Goal: Task Accomplishment & Management: Manage account settings

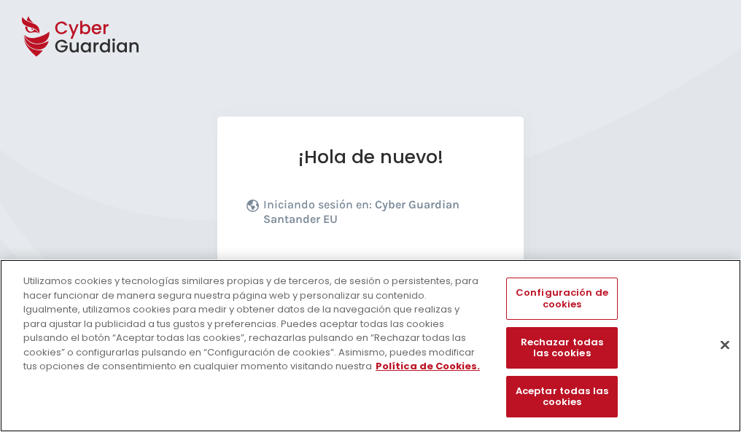
scroll to position [179, 0]
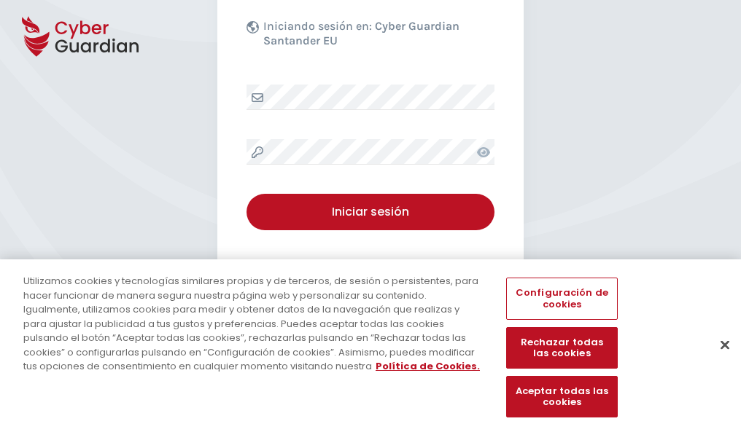
click at [717, 360] on button "Cerrar" at bounding box center [725, 345] width 32 height 32
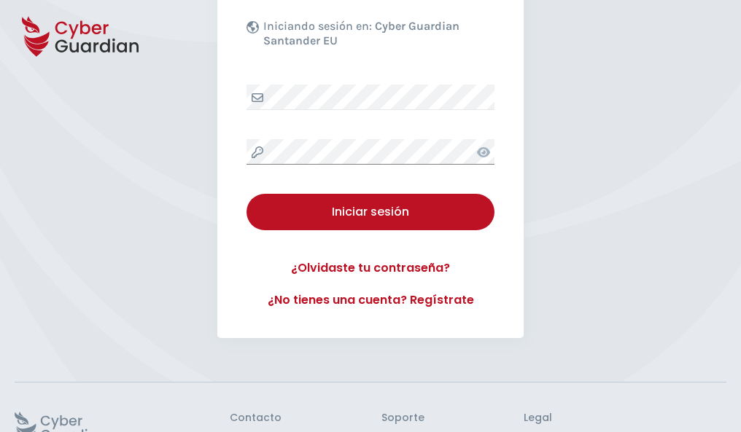
scroll to position [284, 0]
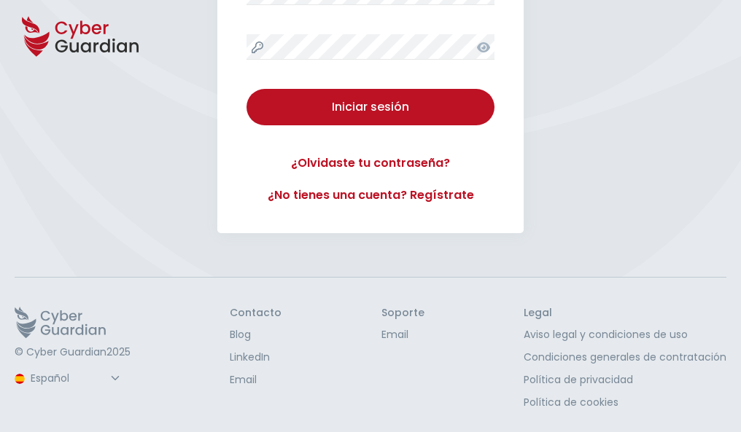
click at [246, 89] on button "Iniciar sesión" at bounding box center [370, 107] width 248 height 36
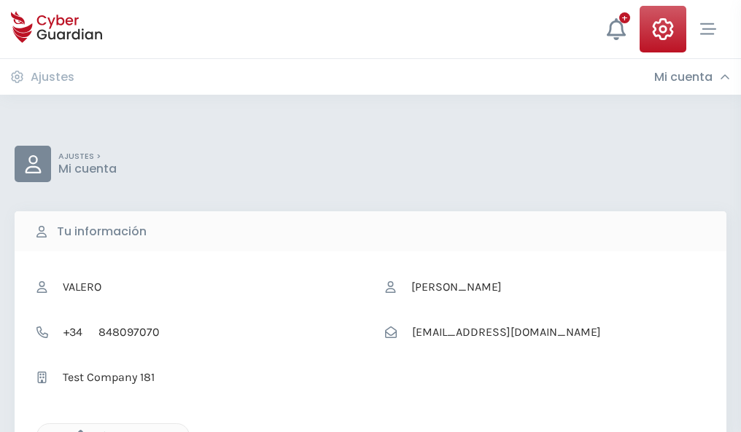
click at [77, 431] on icon "button" at bounding box center [77, 436] width 12 height 12
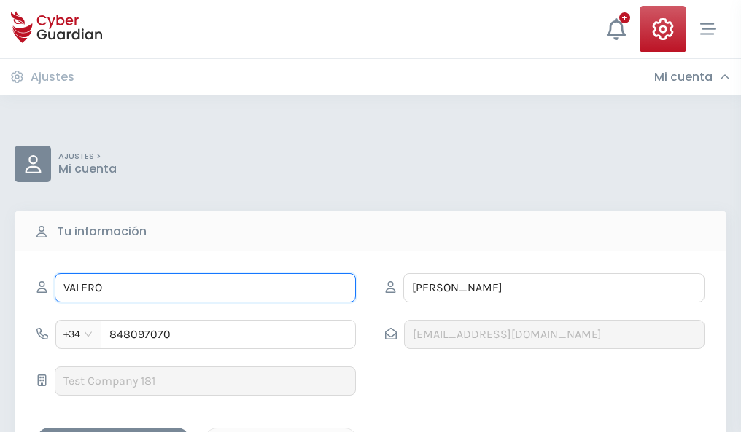
click at [205, 288] on input "VALERO" at bounding box center [205, 287] width 301 height 29
type input "V"
type input "Martina"
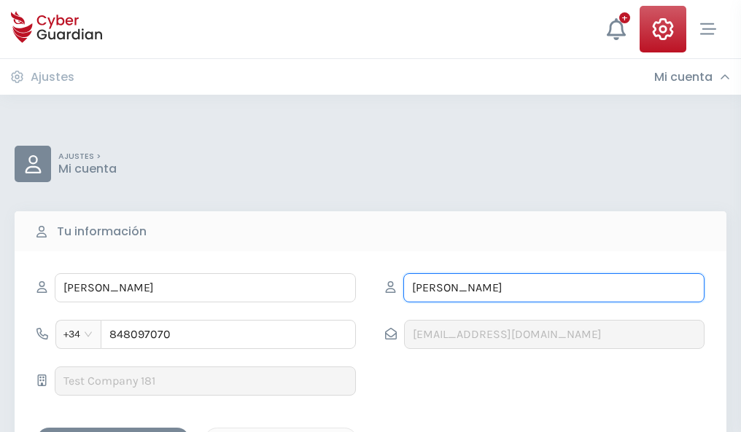
click at [553, 288] on input "PEÑALVER" at bounding box center [553, 287] width 301 height 29
type input "P"
type input "Nadal"
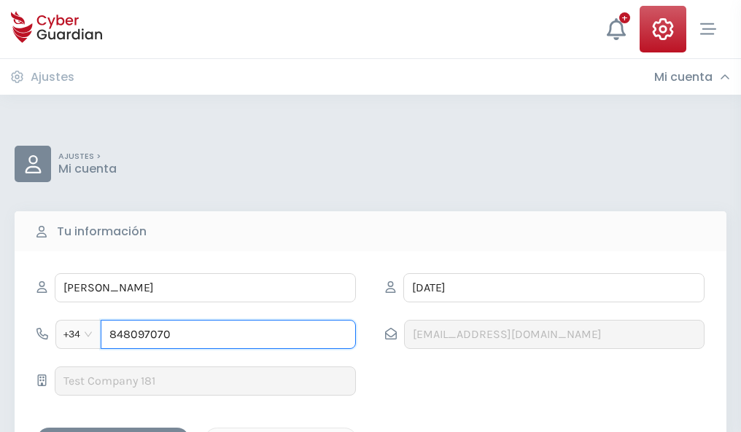
click at [228, 335] on input "848097070" at bounding box center [228, 334] width 255 height 29
type input "8"
type input "845337545"
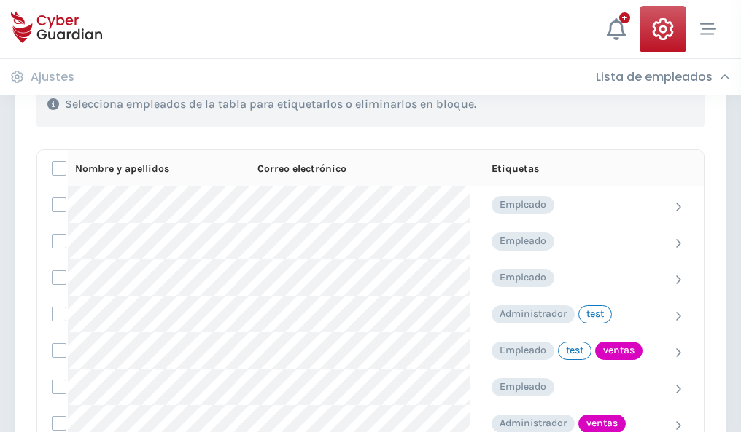
scroll to position [661, 0]
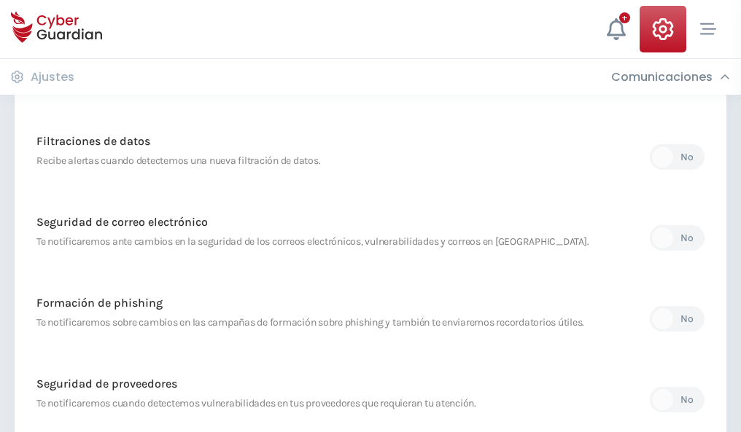
scroll to position [768, 0]
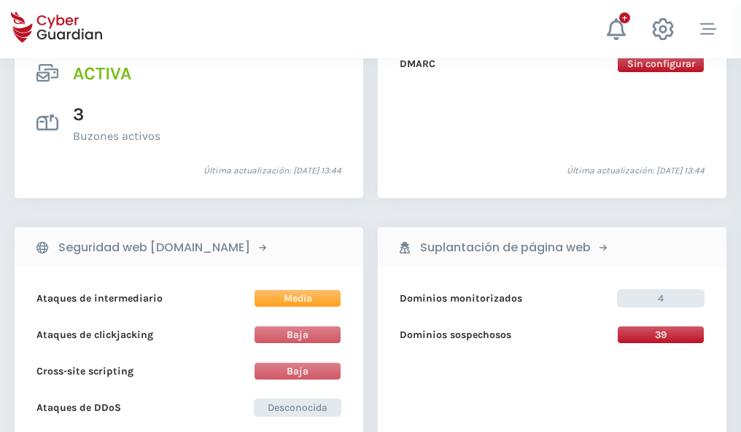
scroll to position [1482, 0]
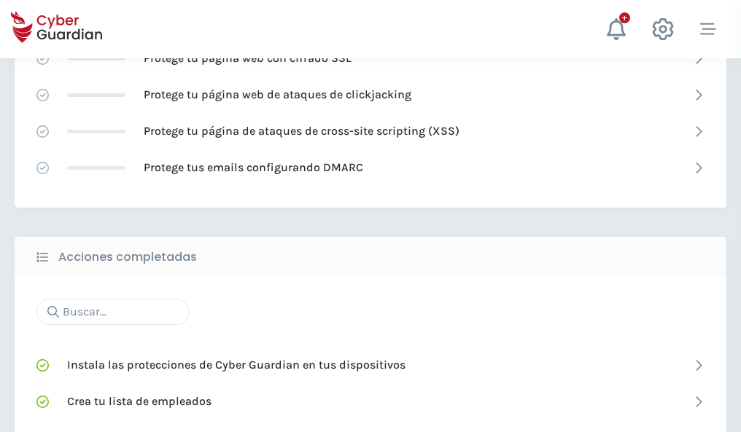
scroll to position [971, 0]
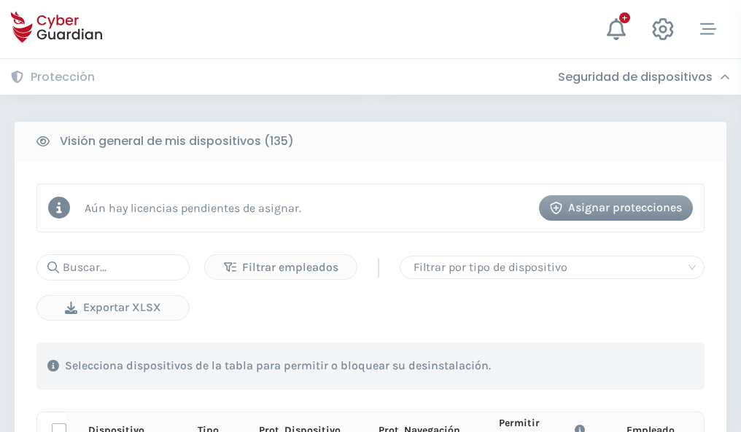
scroll to position [1288, 0]
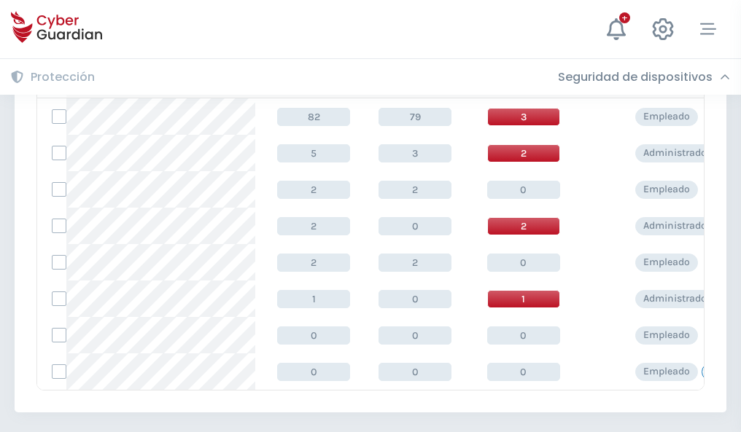
scroll to position [677, 0]
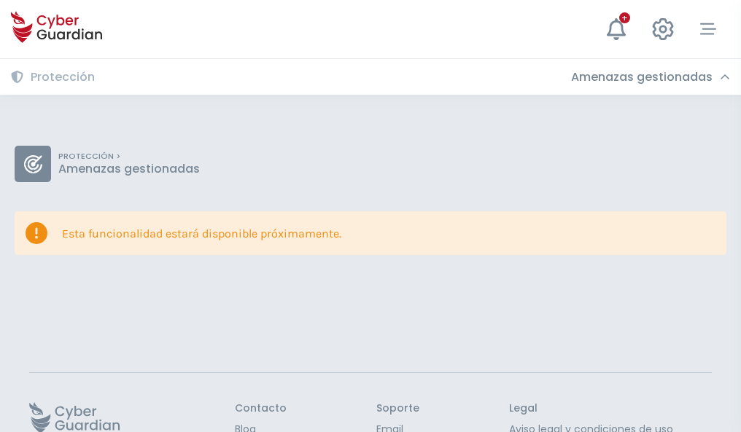
scroll to position [95, 0]
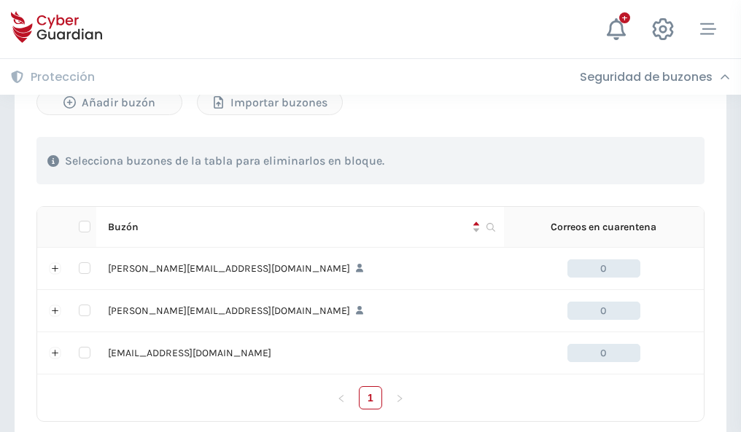
scroll to position [676, 0]
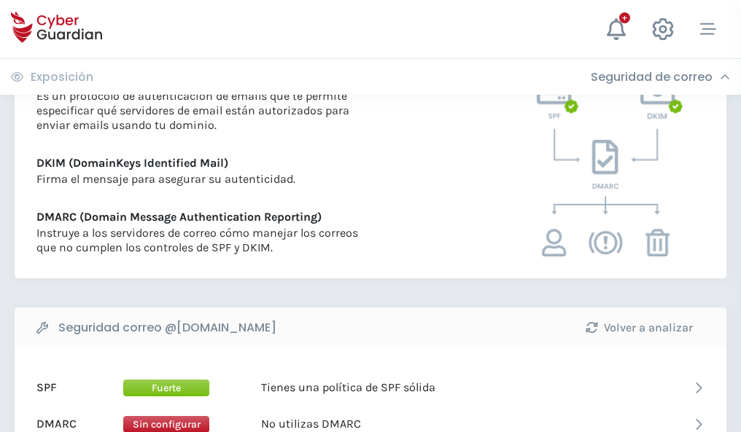
scroll to position [787, 0]
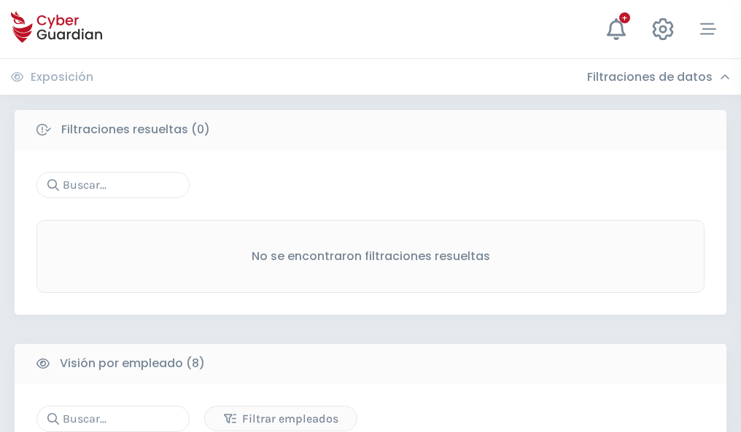
scroll to position [1242, 0]
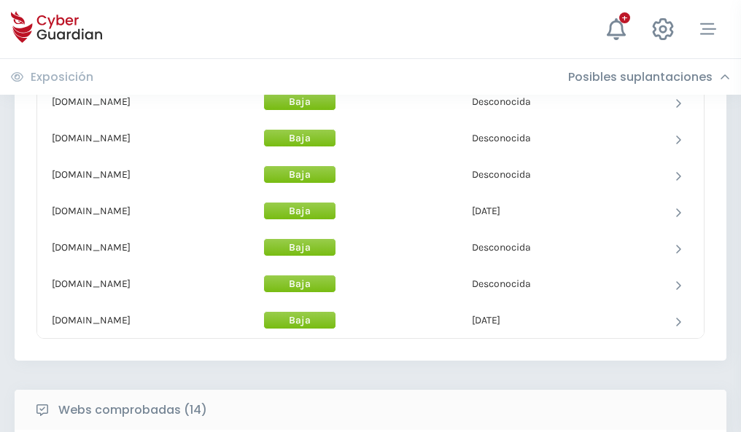
scroll to position [1422, 0]
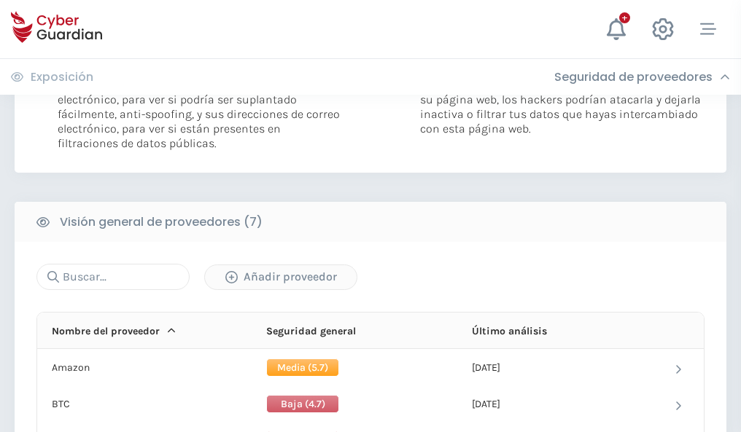
scroll to position [976, 0]
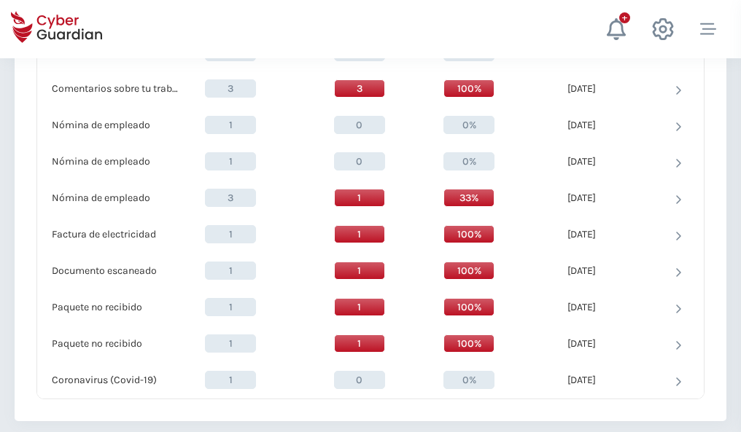
scroll to position [1511, 0]
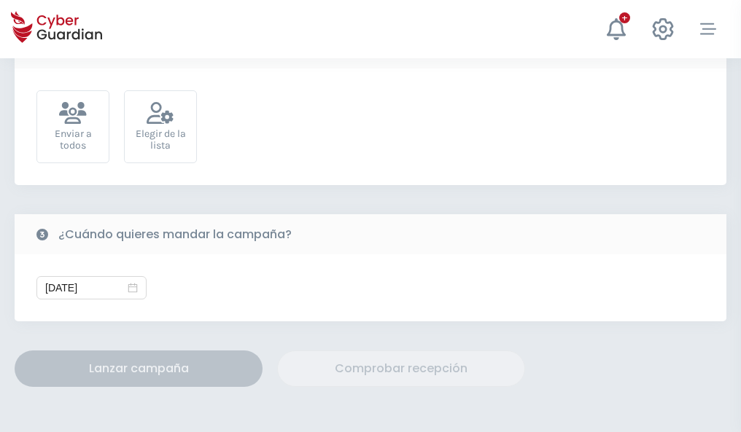
scroll to position [534, 0]
